Goal: Task Accomplishment & Management: Manage account settings

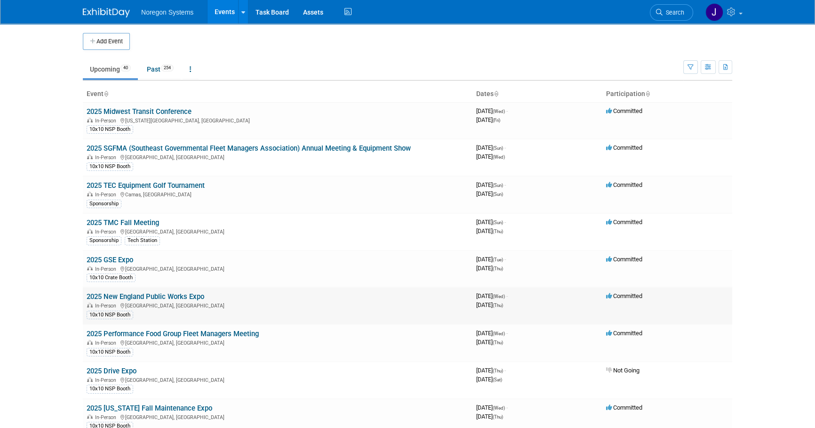
click at [129, 296] on link "2025 New England Public Works Expo" at bounding box center [146, 296] width 118 height 8
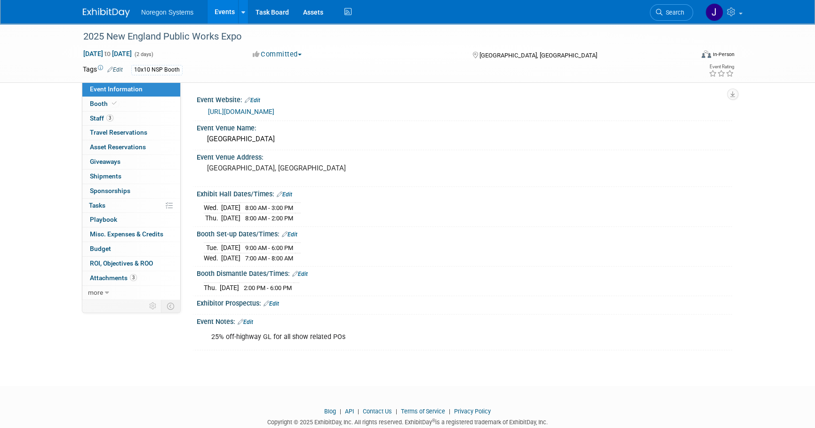
click at [274, 108] on link "[URL][DOMAIN_NAME]" at bounding box center [241, 112] width 66 height 8
click at [130, 107] on link "Booth" at bounding box center [131, 104] width 98 height 14
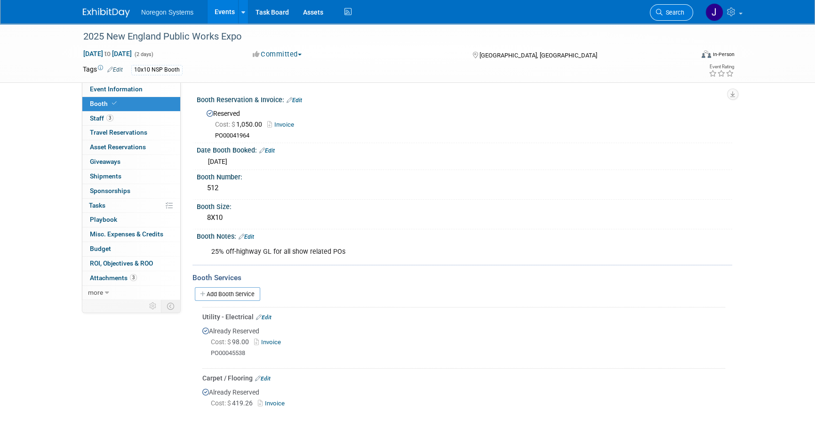
click at [680, 13] on span "Search" at bounding box center [673, 12] width 22 height 7
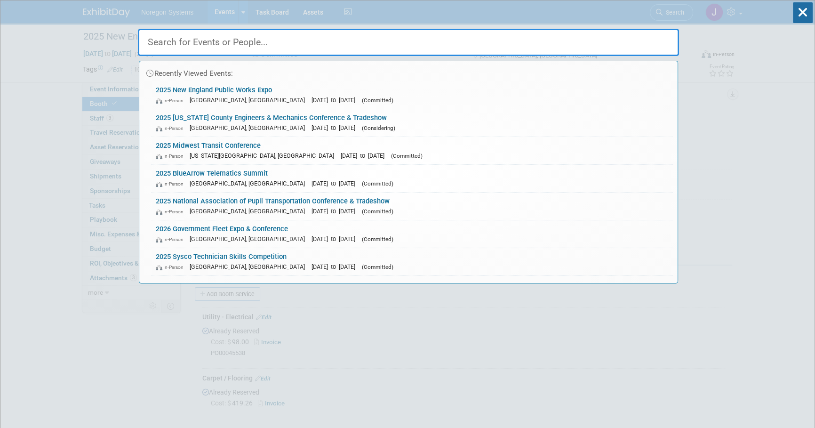
click at [417, 45] on input "text" at bounding box center [408, 42] width 541 height 27
paste input "[PERSON_NAME]"
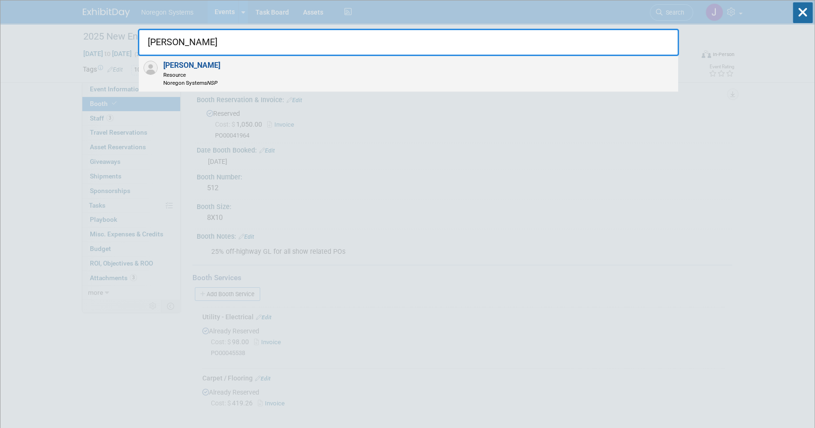
type input "[PERSON_NAME]"
click at [242, 79] on div "[PERSON_NAME] Resource Noregon Systems NSP" at bounding box center [408, 74] width 539 height 36
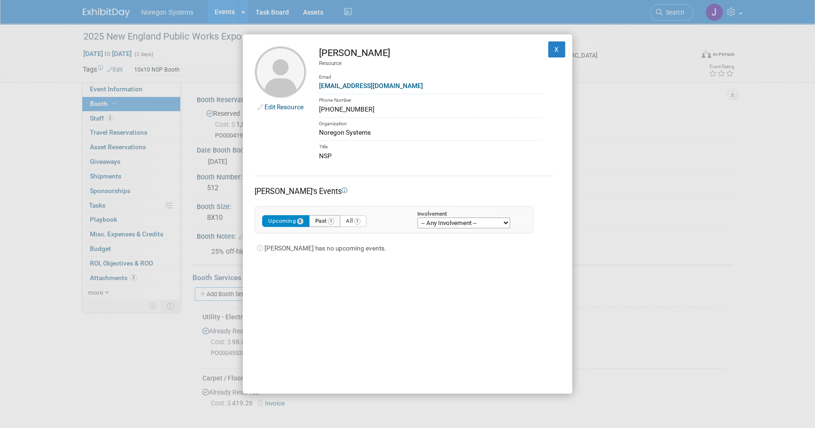
click at [321, 221] on button "Past 1" at bounding box center [325, 221] width 32 height 12
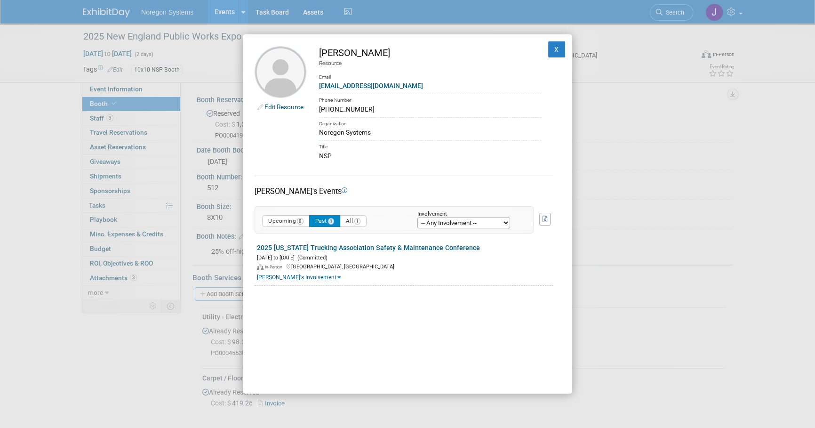
click at [282, 105] on link "Edit Resource" at bounding box center [283, 107] width 39 height 8
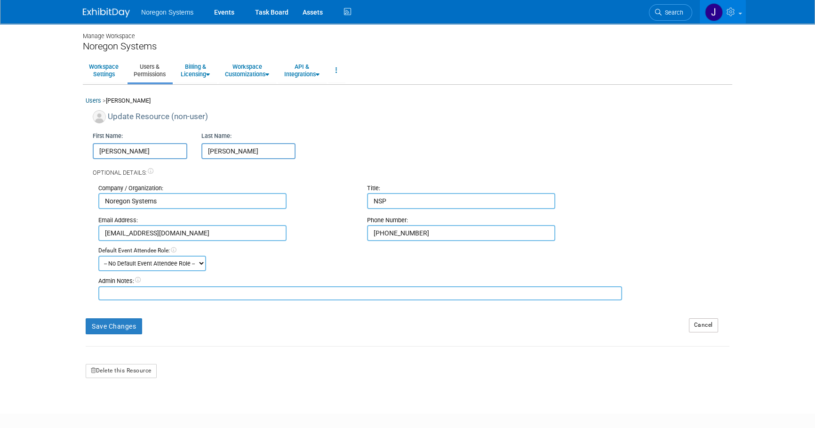
click at [98, 152] on input "[PERSON_NAME]" at bounding box center [140, 151] width 95 height 16
type input "Z-[PERSON_NAME]"
drag, startPoint x: 134, startPoint y: 329, endPoint x: 153, endPoint y: 331, distance: 18.9
click at [135, 329] on button "Save Changes" at bounding box center [114, 326] width 56 height 16
